Goal: Find specific page/section: Find specific page/section

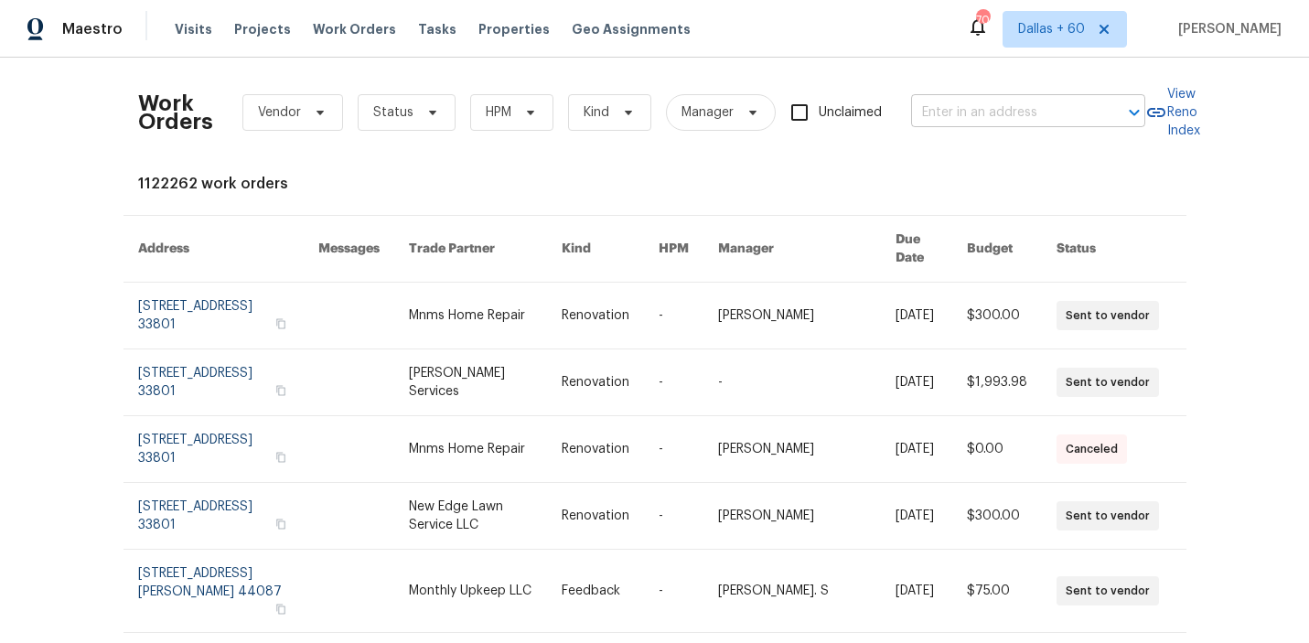
click at [996, 118] on input "text" at bounding box center [1002, 113] width 183 height 28
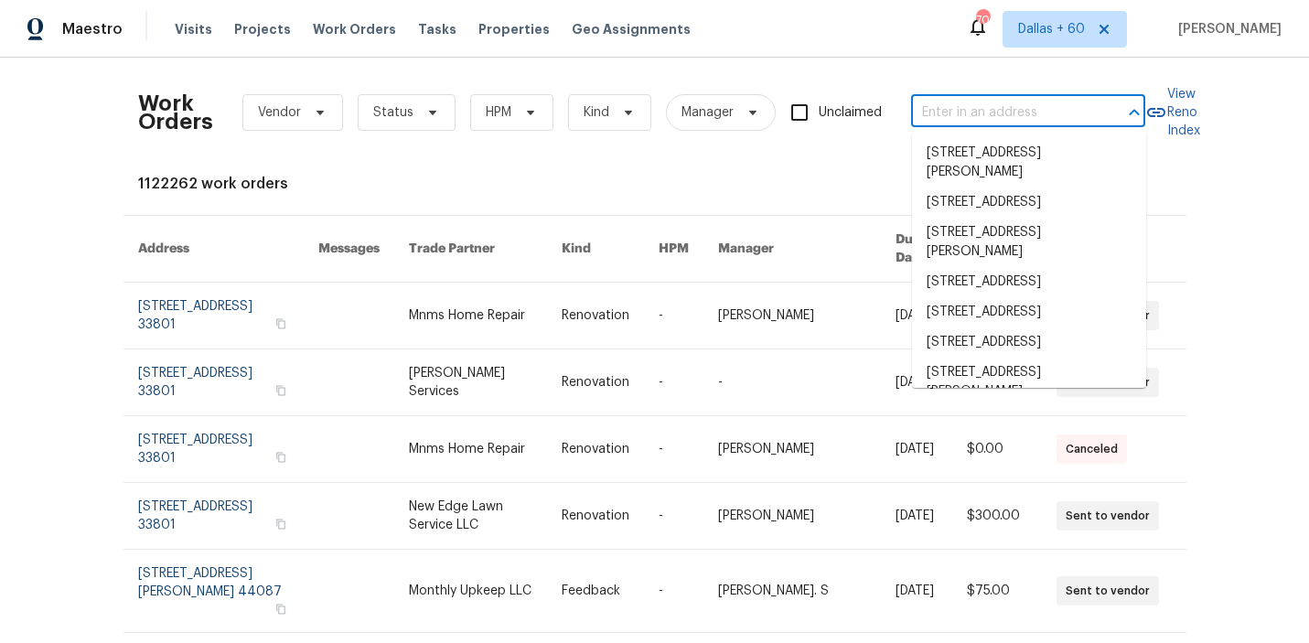
paste input "[STREET_ADDRESS][PERSON_NAME]"
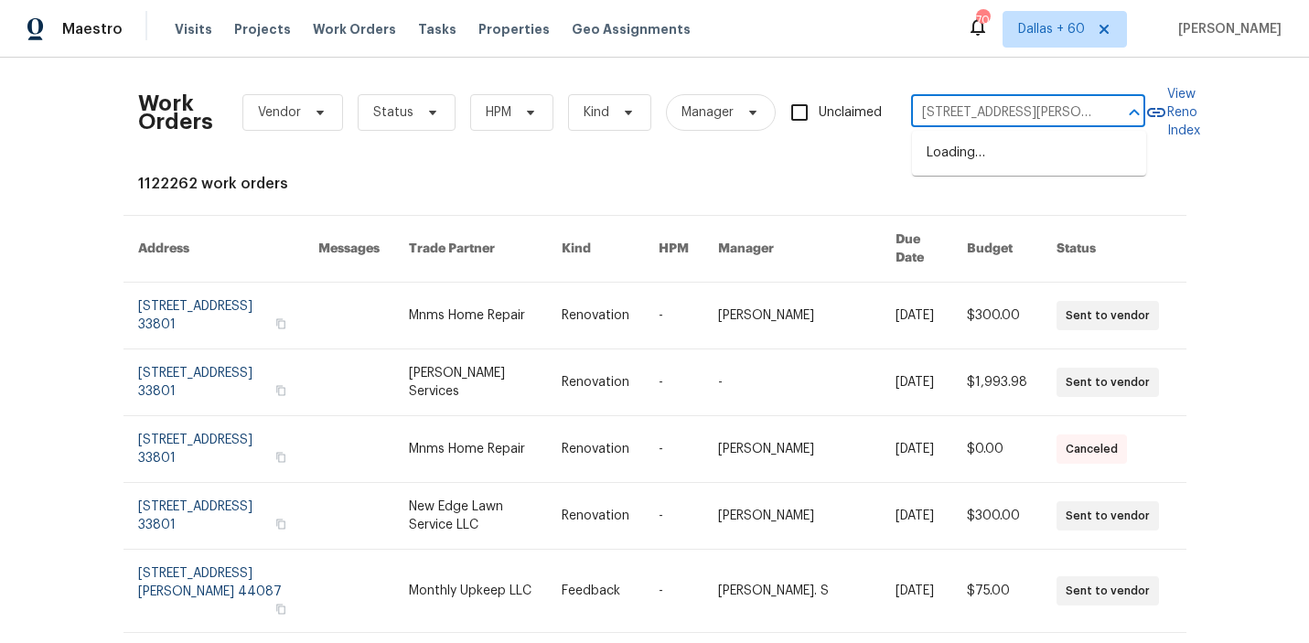
scroll to position [0, 95]
type input "[STREET_ADDRESS][PERSON_NAME]"
click at [997, 166] on li "[STREET_ADDRESS][PERSON_NAME]" at bounding box center [1029, 162] width 234 height 49
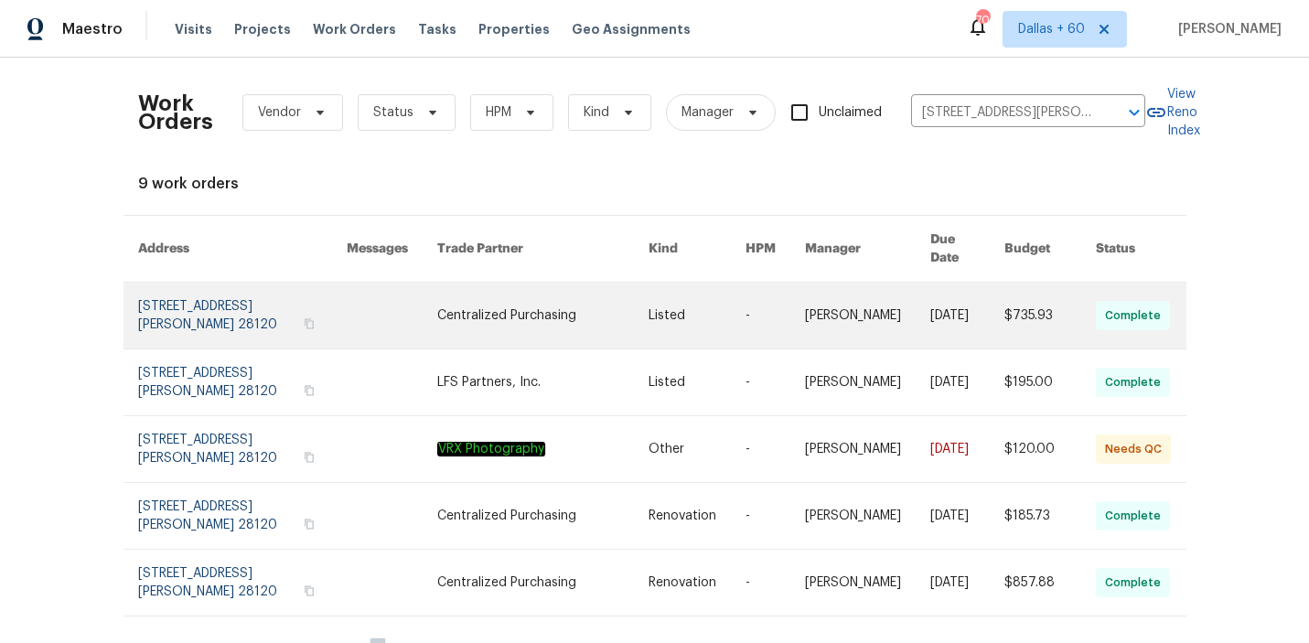
click at [693, 294] on link at bounding box center [696, 316] width 97 height 66
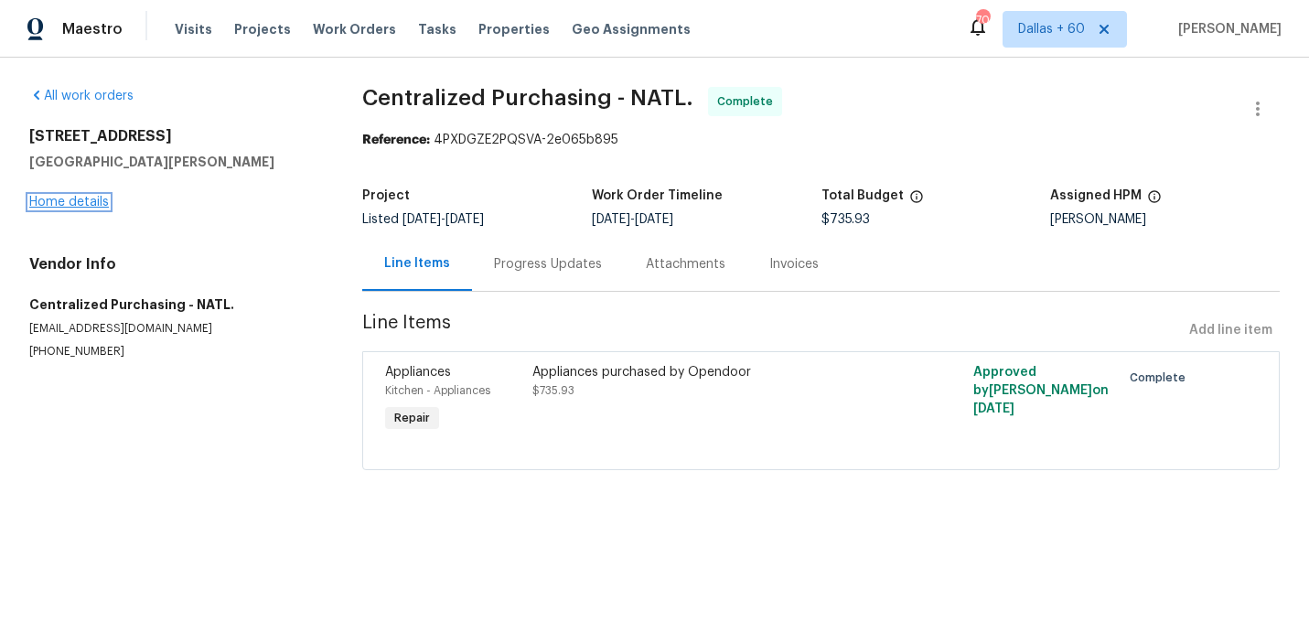
click at [76, 203] on link "Home details" at bounding box center [69, 202] width 80 height 13
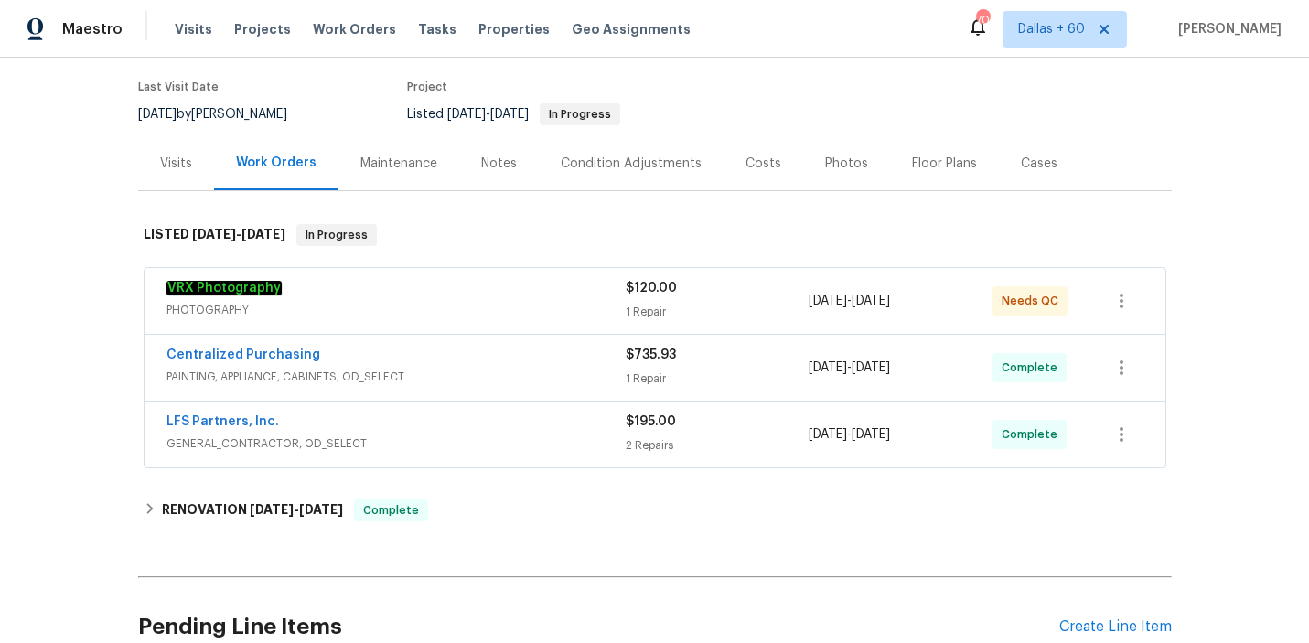
click at [531, 287] on div "VRX Photography" at bounding box center [395, 290] width 459 height 22
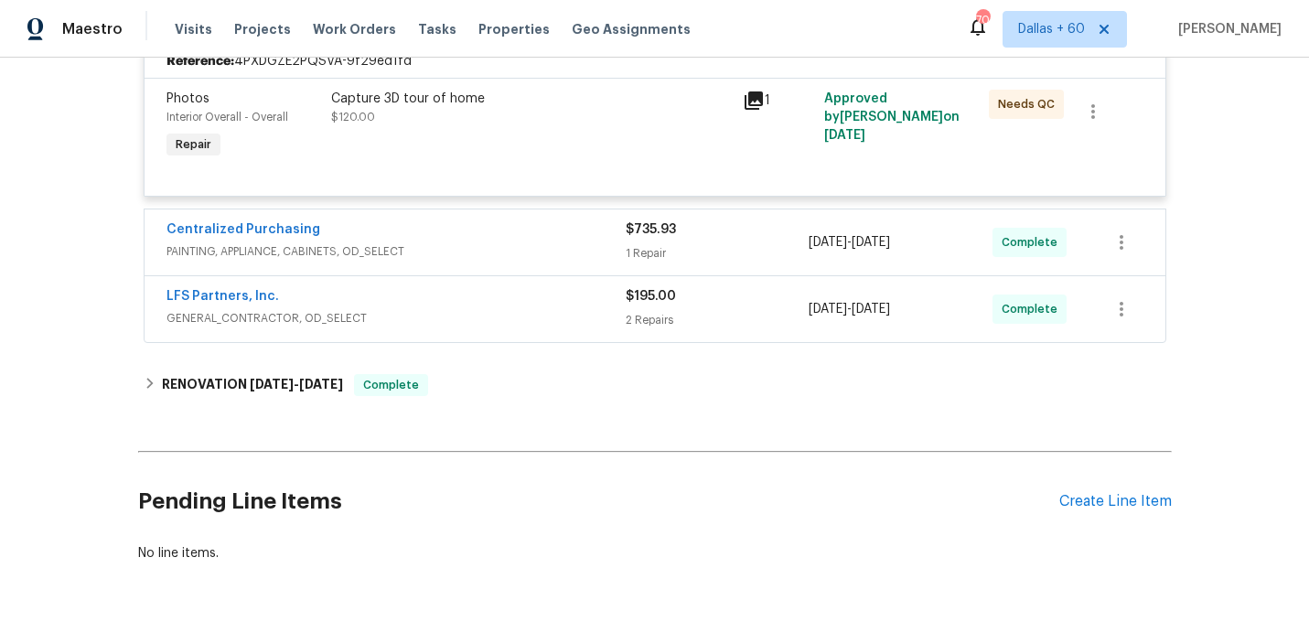
click at [531, 253] on span "PAINTING, APPLIANCE, CABINETS, OD_SELECT" at bounding box center [395, 251] width 459 height 18
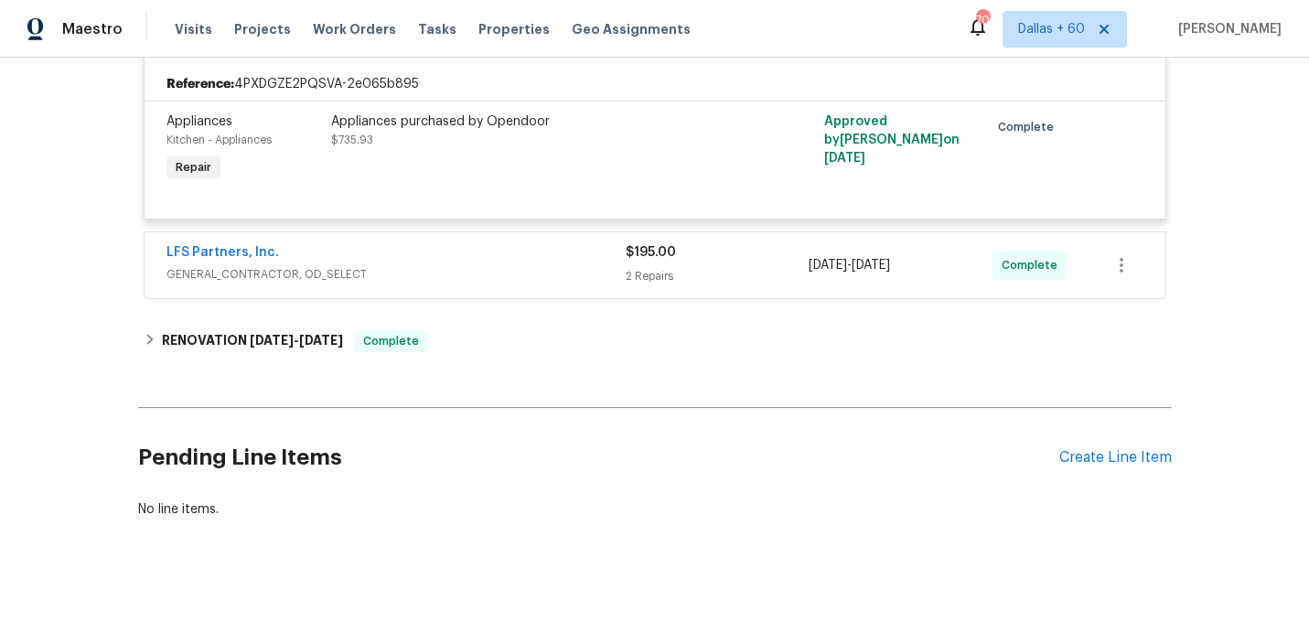
scroll to position [649, 0]
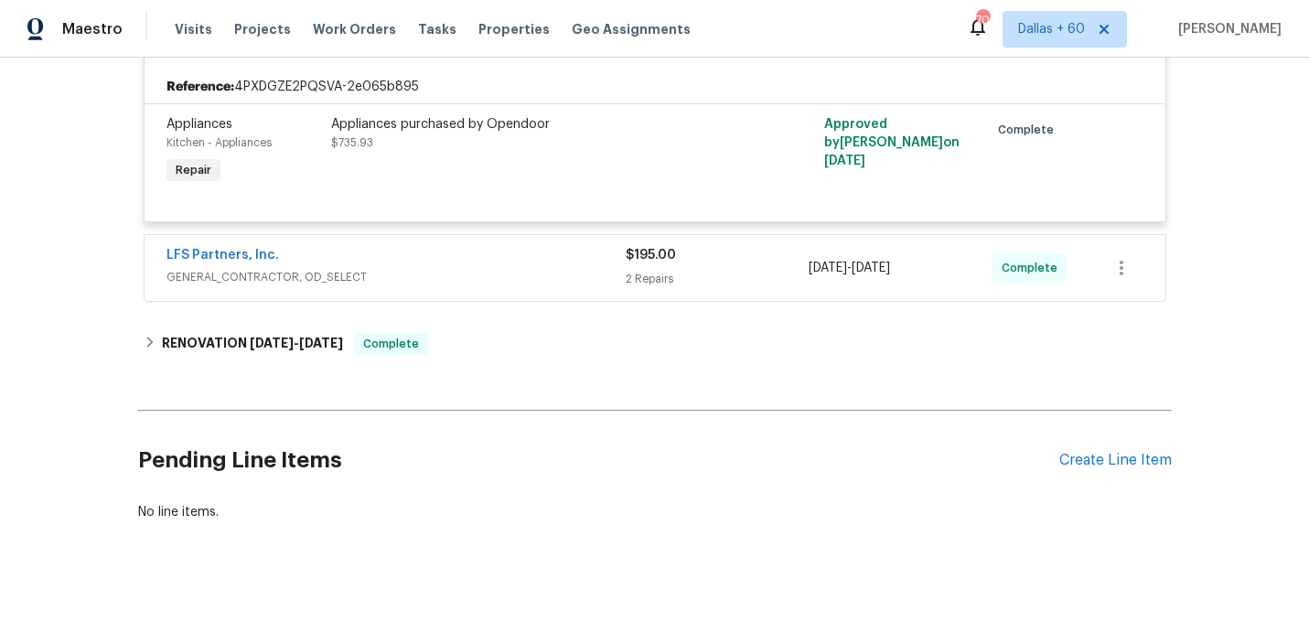
click at [531, 253] on div "LFS Partners, Inc." at bounding box center [395, 257] width 459 height 22
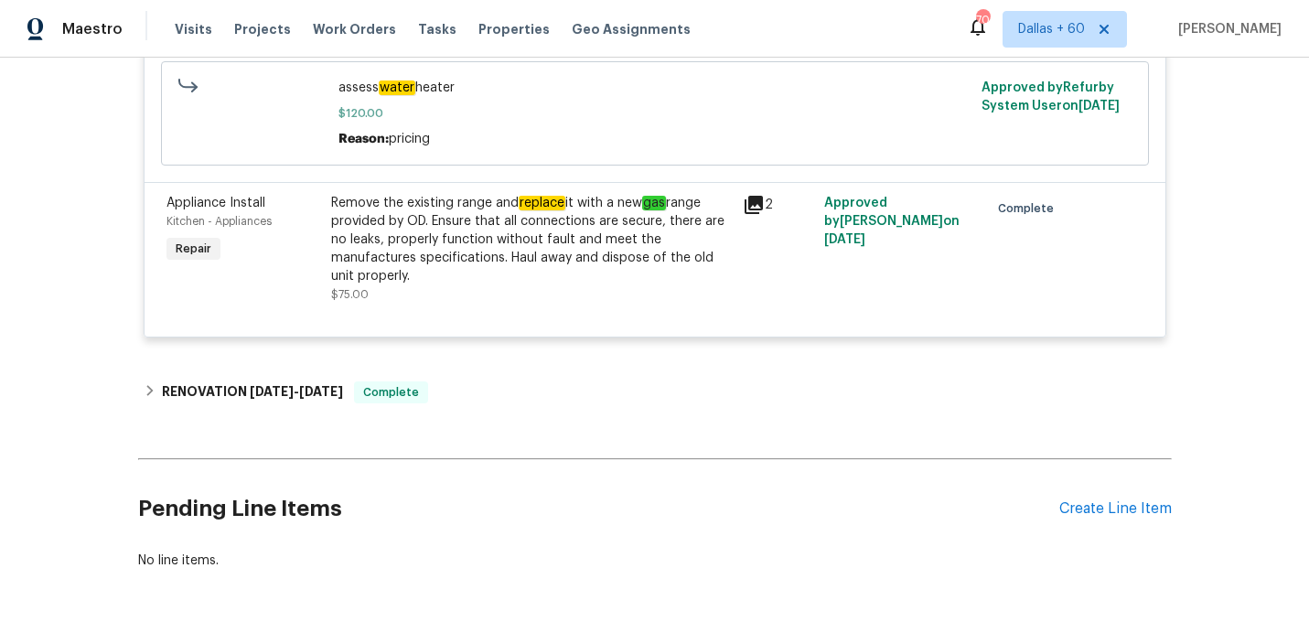
scroll to position [1012, 0]
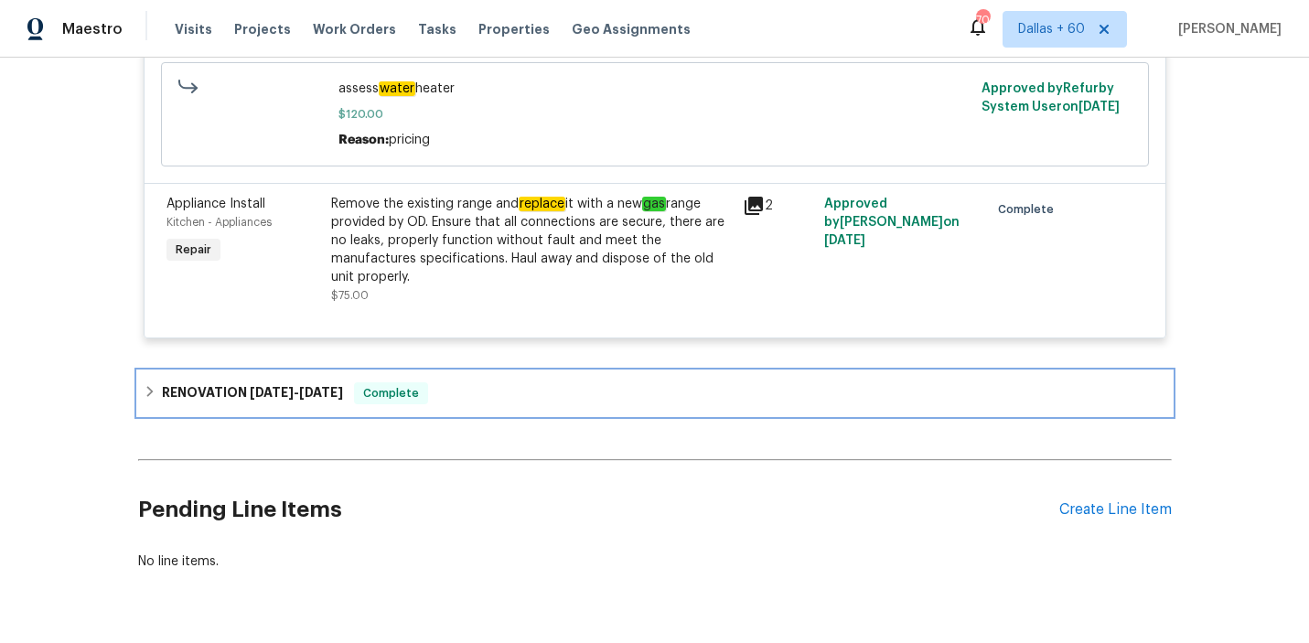
click at [534, 381] on div "RENOVATION [DATE] - [DATE] Complete" at bounding box center [654, 393] width 1033 height 44
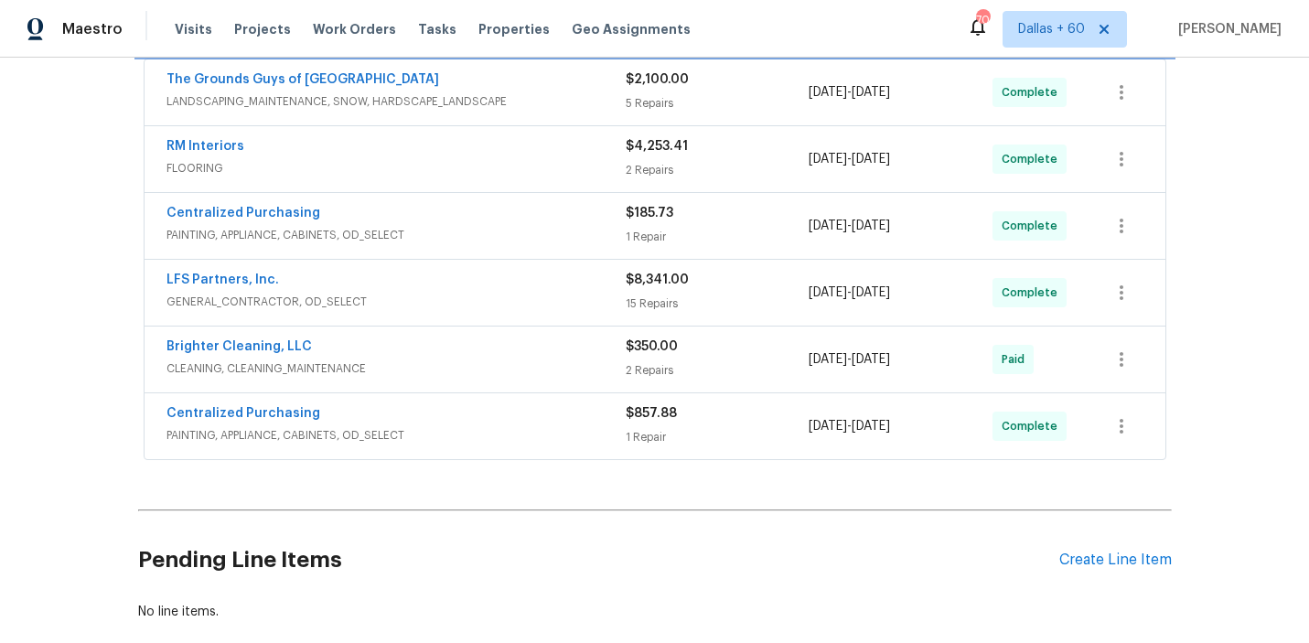
scroll to position [1401, 0]
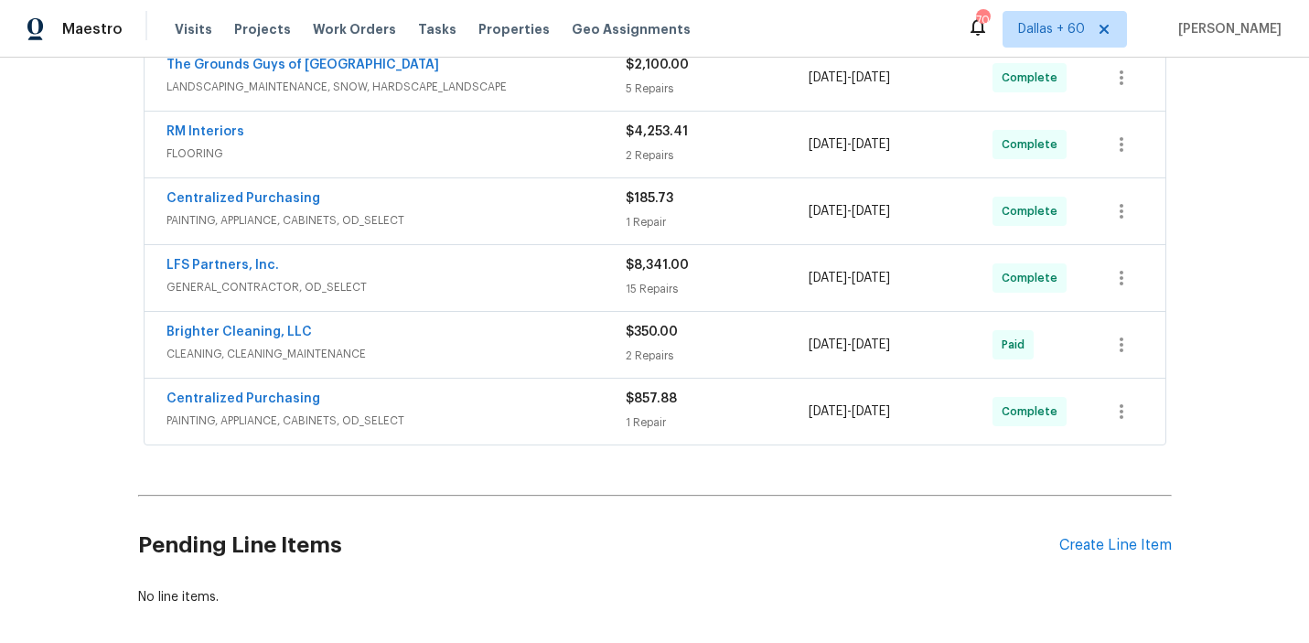
click at [540, 345] on div "Brighter Cleaning, LLC" at bounding box center [395, 334] width 459 height 22
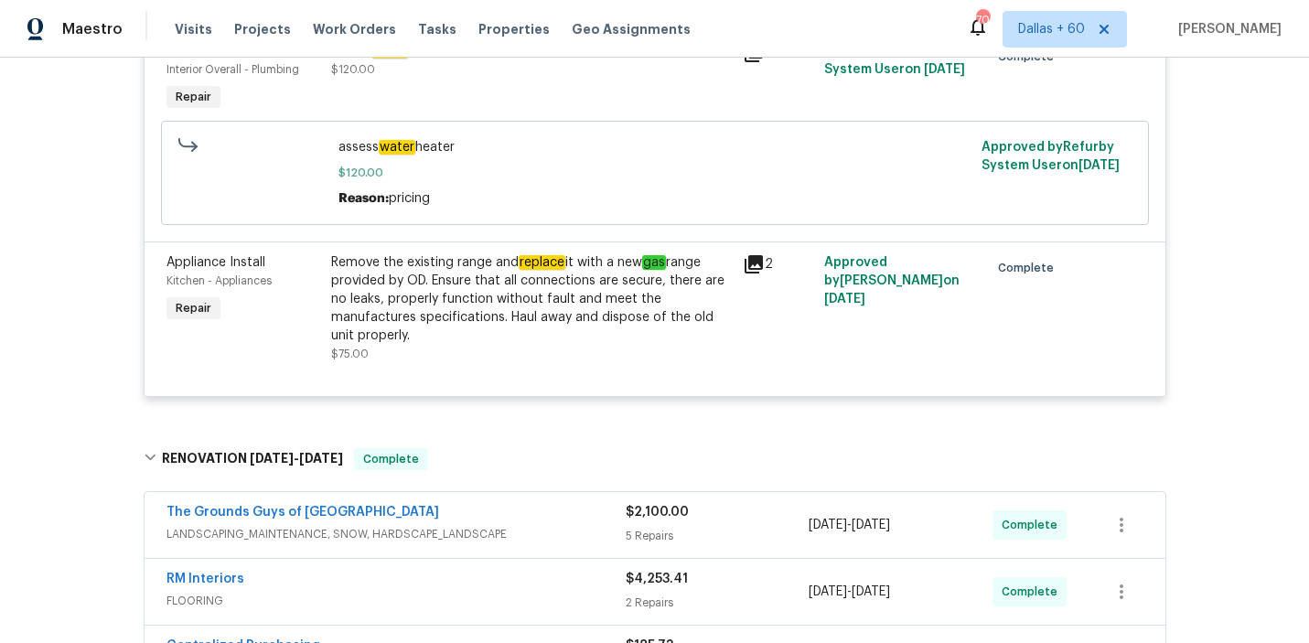
scroll to position [738, 0]
